Goal: Task Accomplishment & Management: Use online tool/utility

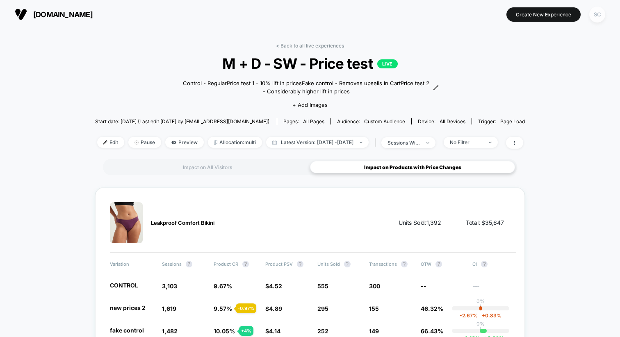
click at [602, 15] on div "SC" at bounding box center [597, 15] width 16 height 16
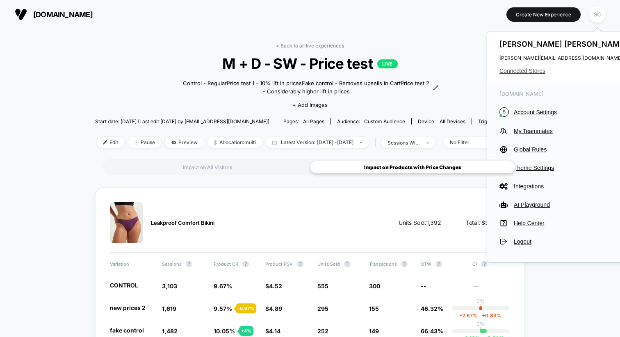
click at [526, 69] on span "Connected Stores" at bounding box center [564, 71] width 130 height 7
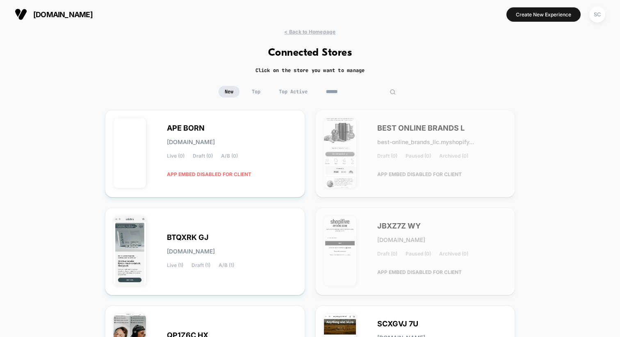
click at [357, 91] on input at bounding box center [361, 91] width 82 height 11
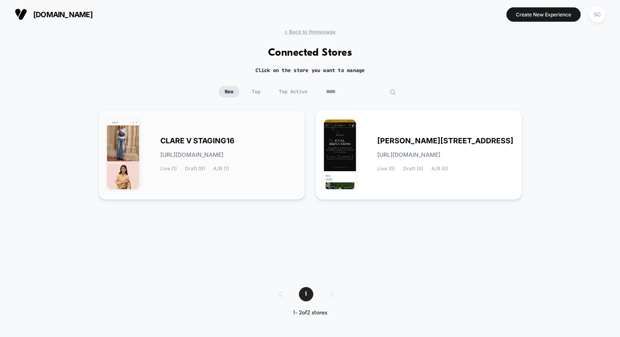
type input "*****"
click at [188, 135] on div "[PERSON_NAME] STAGING16 [URL][DOMAIN_NAME] Live (1) Draft (9) A/B (1)" at bounding box center [201, 154] width 189 height 73
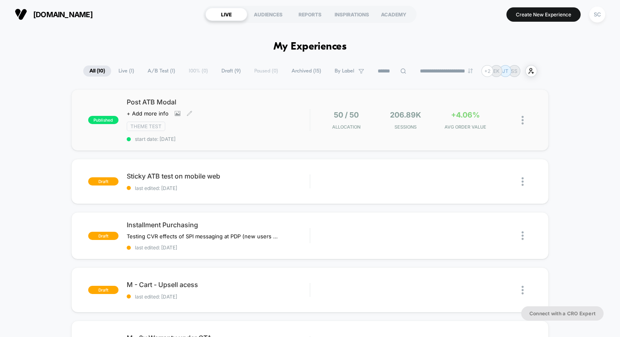
click at [309, 108] on div "Post ATB Modal Click to view images Click to edit experience details + Add more…" at bounding box center [218, 120] width 183 height 44
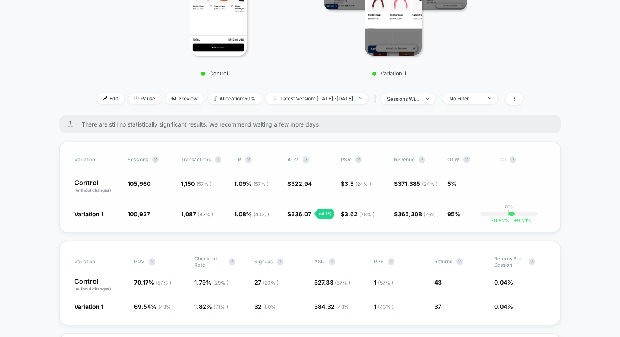
scroll to position [245, 0]
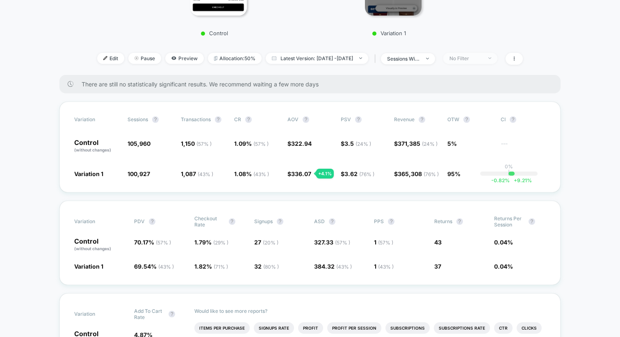
click at [476, 59] on div "No Filter" at bounding box center [465, 58] width 33 height 6
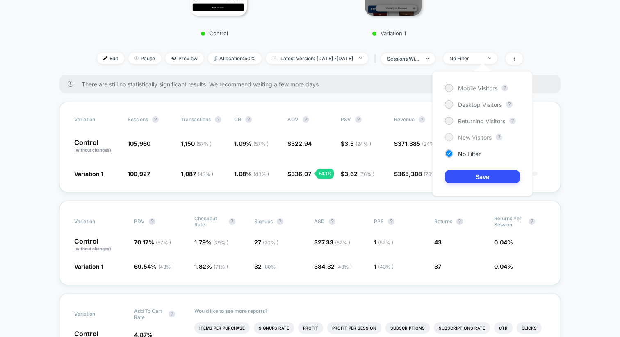
click at [454, 141] on div "New Visitors" at bounding box center [468, 137] width 47 height 8
click at [459, 182] on button "Save" at bounding box center [482, 177] width 75 height 14
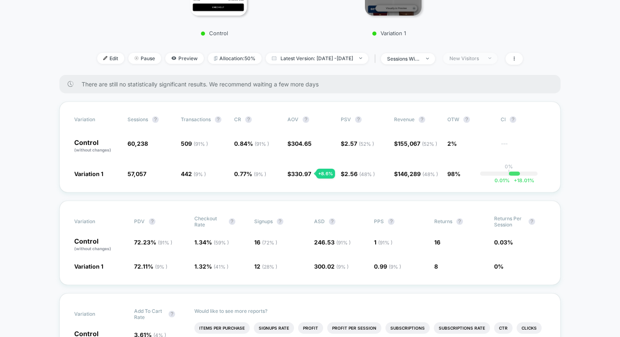
click at [473, 59] on div "New Visitors" at bounding box center [465, 58] width 33 height 6
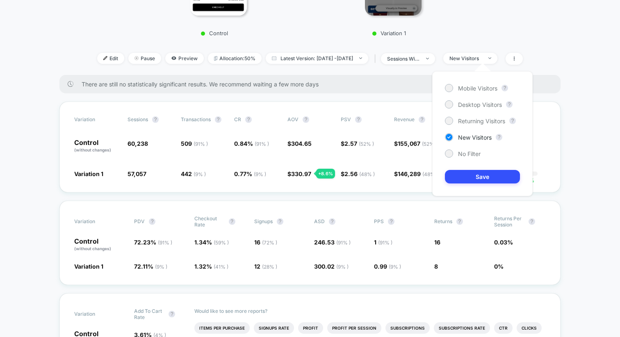
click at [460, 127] on div "Mobile Visitors ? Desktop Visitors ? Returning Visitors ? New Visitors ? No Fil…" at bounding box center [482, 133] width 100 height 125
click at [458, 122] on span "Returning Visitors" at bounding box center [481, 121] width 47 height 7
click at [455, 176] on button "Save" at bounding box center [482, 177] width 75 height 14
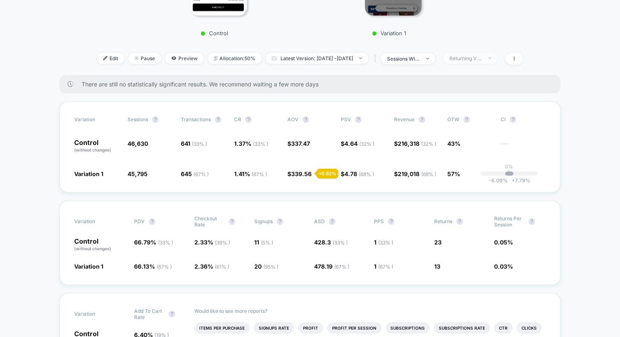
click at [482, 56] on div "Returning Visitors" at bounding box center [465, 58] width 33 height 6
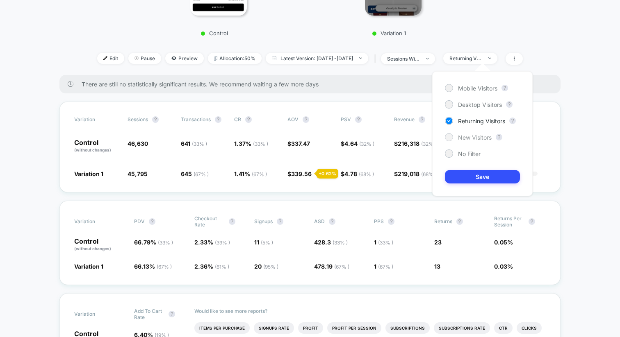
click at [450, 139] on div at bounding box center [449, 137] width 6 height 6
click at [457, 175] on button "Save" at bounding box center [482, 177] width 75 height 14
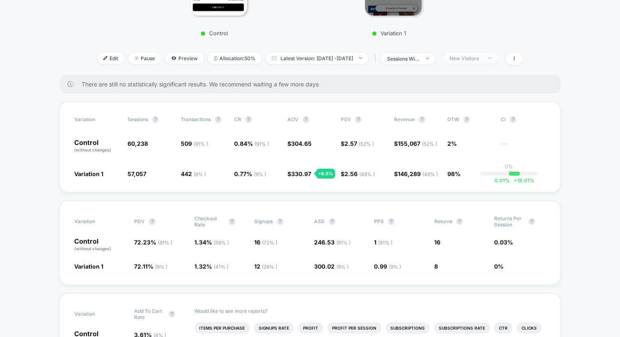
click at [473, 61] on span "New Visitors" at bounding box center [470, 58] width 54 height 11
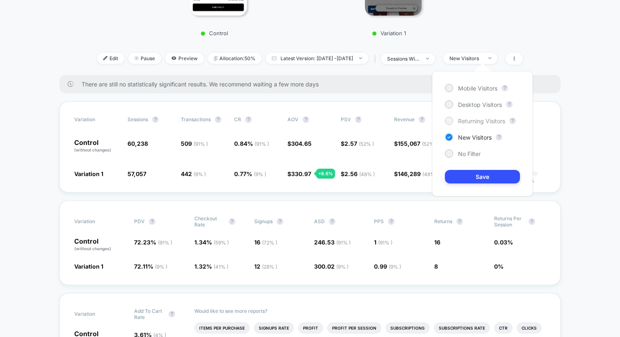
click at [456, 123] on div "Returning Visitors" at bounding box center [475, 121] width 60 height 8
click at [456, 176] on button "Save" at bounding box center [482, 177] width 75 height 14
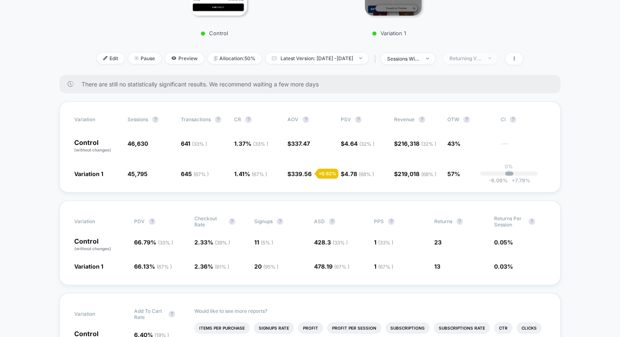
click at [482, 58] on div "Returning Visitors" at bounding box center [465, 58] width 33 height 6
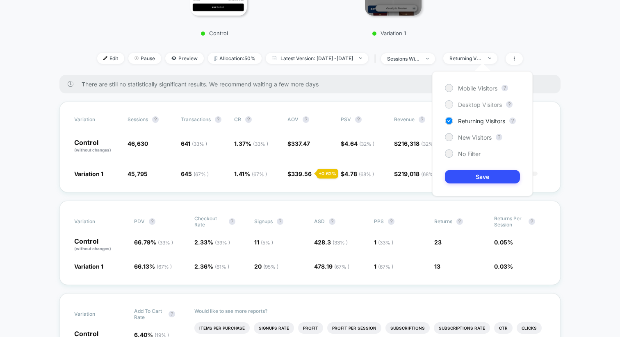
click at [454, 107] on div "Desktop Visitors" at bounding box center [473, 104] width 57 height 8
click at [451, 143] on div "Mobile Visitors ? Desktop Visitors ? Returning Visitors ? New Visitors ? No Fil…" at bounding box center [482, 133] width 100 height 125
click at [450, 136] on div at bounding box center [449, 137] width 6 height 6
click at [450, 177] on button "Save" at bounding box center [482, 177] width 75 height 14
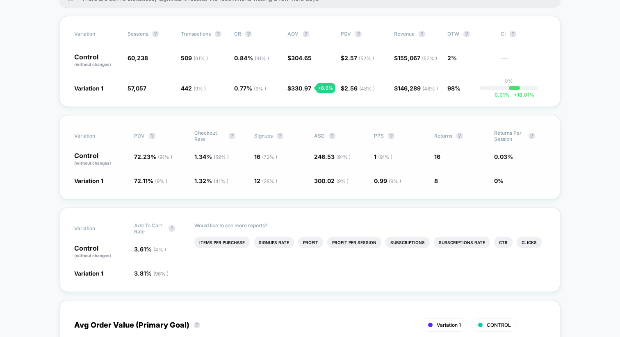
scroll to position [376, 0]
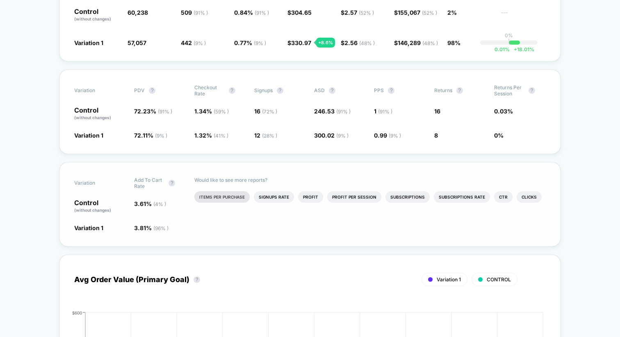
click at [218, 197] on li "Items Per Purchase" at bounding box center [221, 196] width 55 height 11
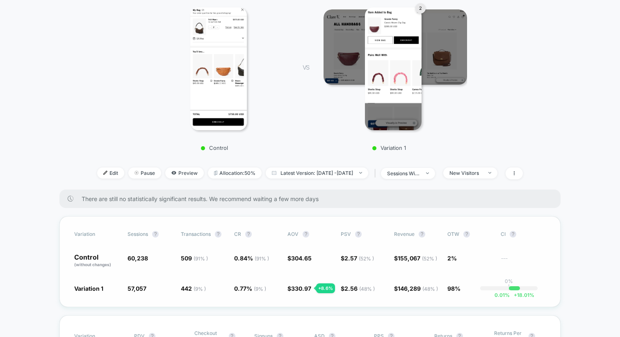
scroll to position [134, 0]
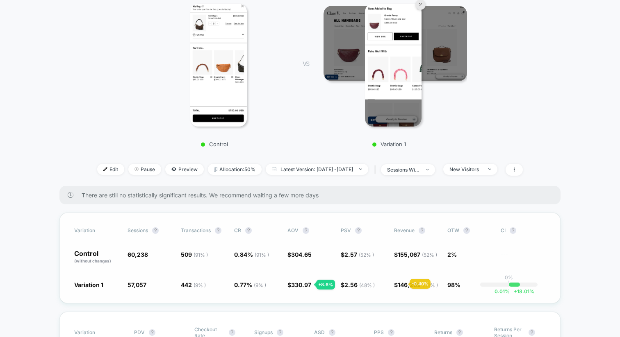
click at [400, 284] on span "146,289 ( 48 % )" at bounding box center [418, 285] width 40 height 7
copy span "146,289"
drag, startPoint x: 125, startPoint y: 285, endPoint x: 143, endPoint y: 285, distance: 18.5
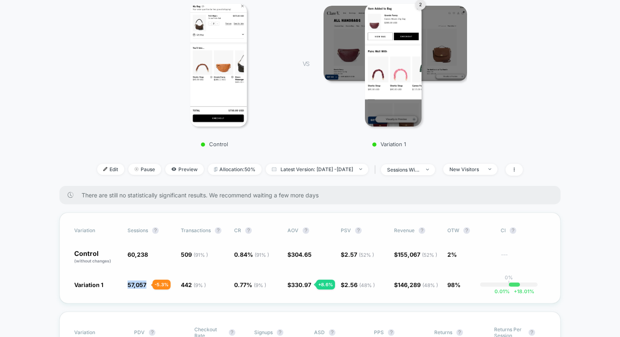
click at [143, 285] on div "Variation 1 57,057 - 5.3 % 442 ( 9 % ) - 8.3 % 0.77 % ( 9 % ) - 8.3 % $ 330.97 …" at bounding box center [309, 285] width 471 height 8
drag, startPoint x: 291, startPoint y: 283, endPoint x: 309, endPoint y: 284, distance: 18.9
click at [309, 284] on span "330.97" at bounding box center [301, 285] width 20 height 7
copy span "330.97"
drag, startPoint x: 398, startPoint y: 284, endPoint x: 422, endPoint y: 286, distance: 23.8
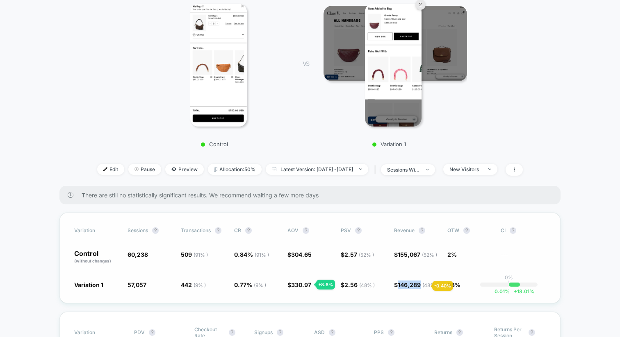
click at [422, 286] on span "146,289 ( 48 % )" at bounding box center [418, 285] width 40 height 7
copy span "146,289"
drag, startPoint x: 120, startPoint y: 282, endPoint x: 147, endPoint y: 282, distance: 27.5
click at [147, 282] on div "Variation 1 57,057 - 5.3 % 442 ( 9 % ) - 8.3 % 0.77 % ( 9 % ) - 8.3 % $ 330.97 …" at bounding box center [309, 285] width 471 height 8
copy div "57,057"
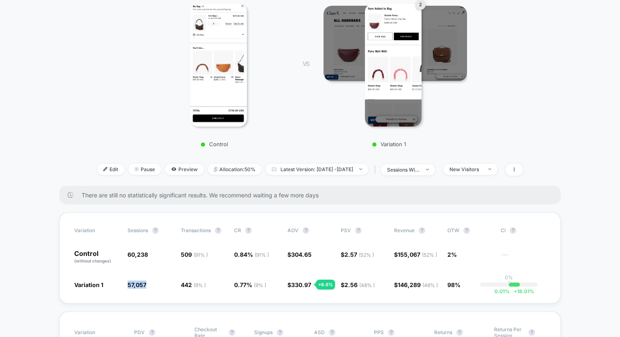
scroll to position [0, 0]
